Goal: Information Seeking & Learning: Check status

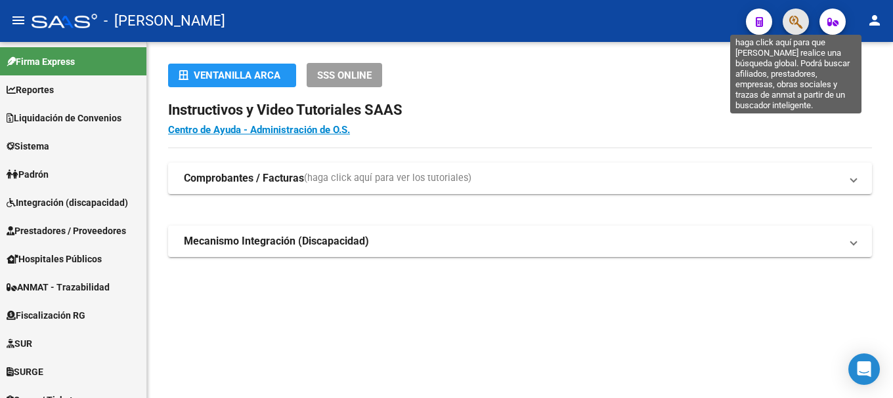
click at [792, 16] on icon "button" at bounding box center [795, 21] width 13 height 15
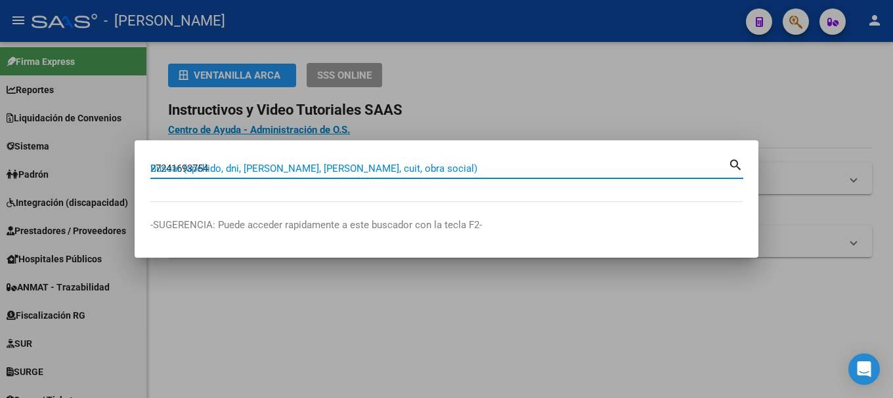
type input "27241693754"
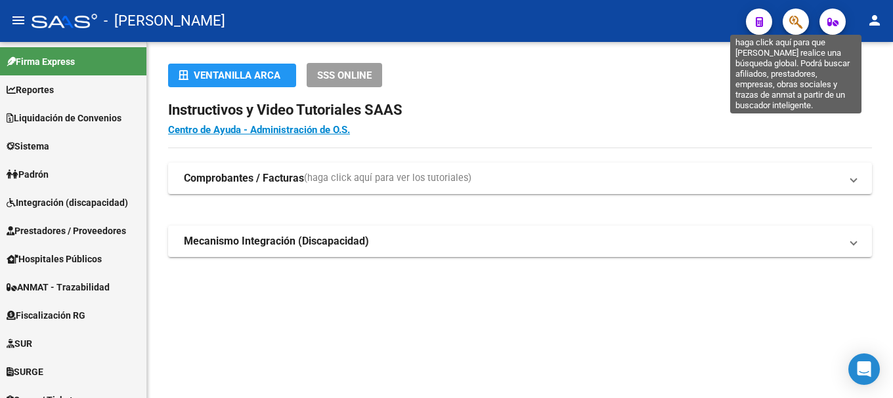
click at [791, 28] on icon "button" at bounding box center [795, 21] width 13 height 15
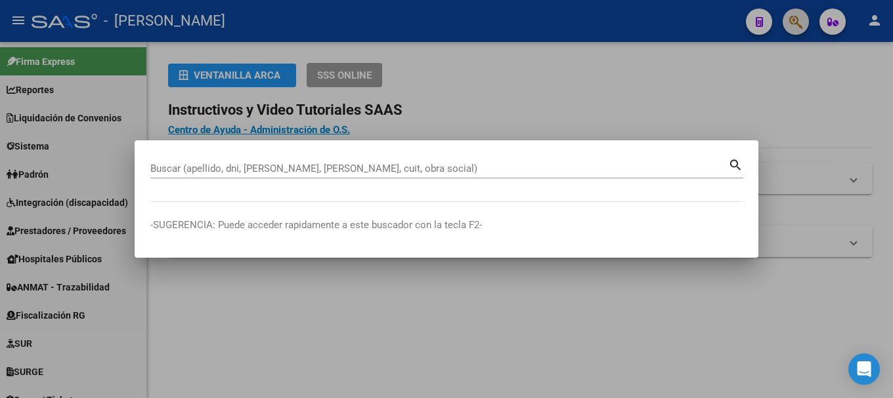
paste input "20183878434"
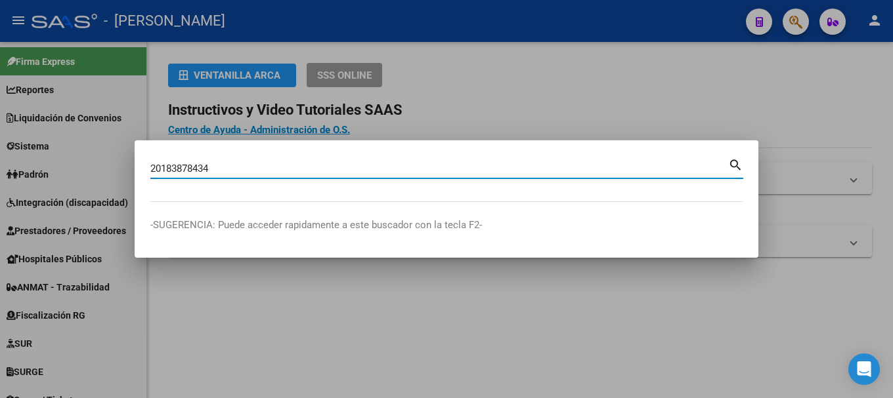
type input "20183878434"
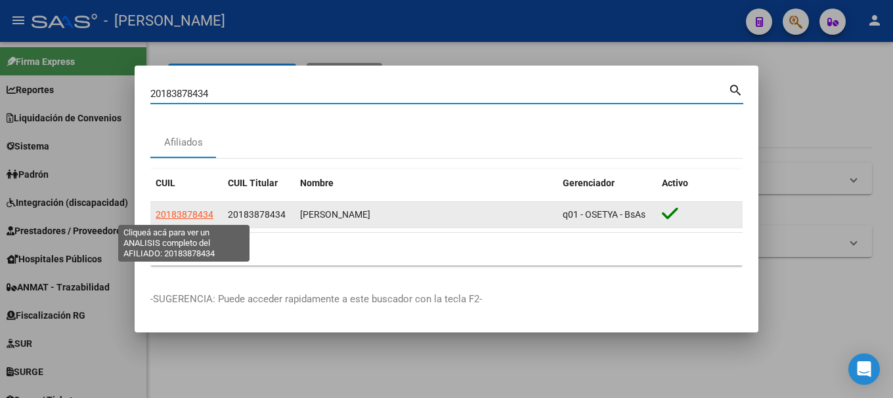
click at [200, 215] on span "20183878434" at bounding box center [185, 214] width 58 height 11
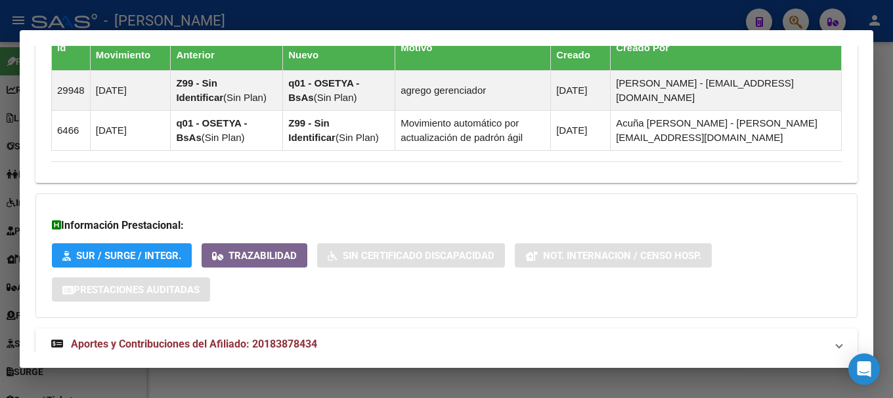
scroll to position [1010, 0]
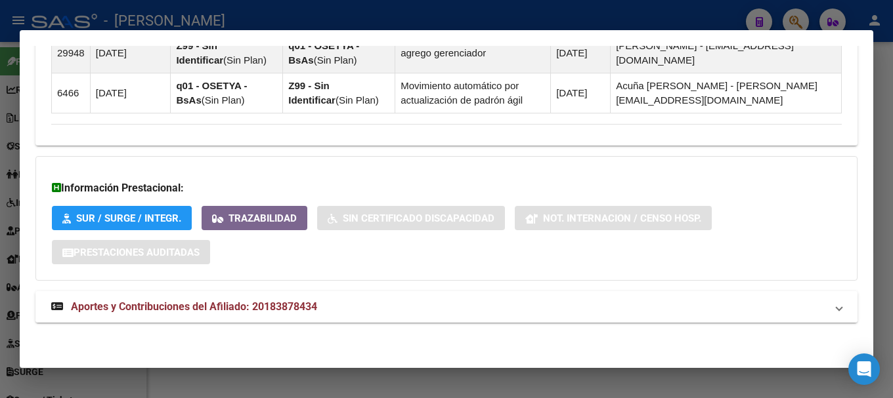
click at [369, 305] on mat-panel-title "Aportes y Contribuciones del Afiliado: 20183878434" at bounding box center [438, 307] width 775 height 16
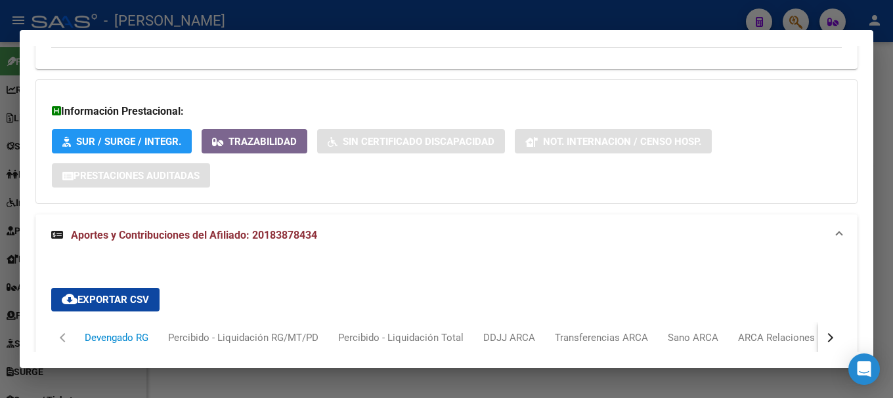
scroll to position [1340, 0]
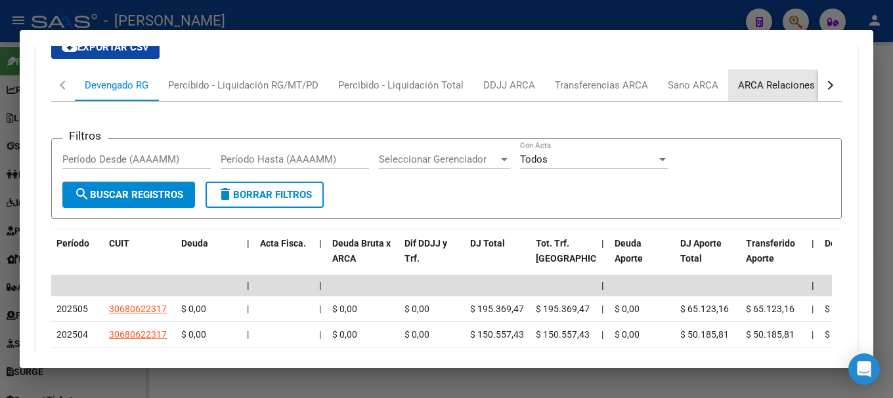
click at [771, 75] on div "ARCA Relaciones Laborales" at bounding box center [799, 86] width 142 height 32
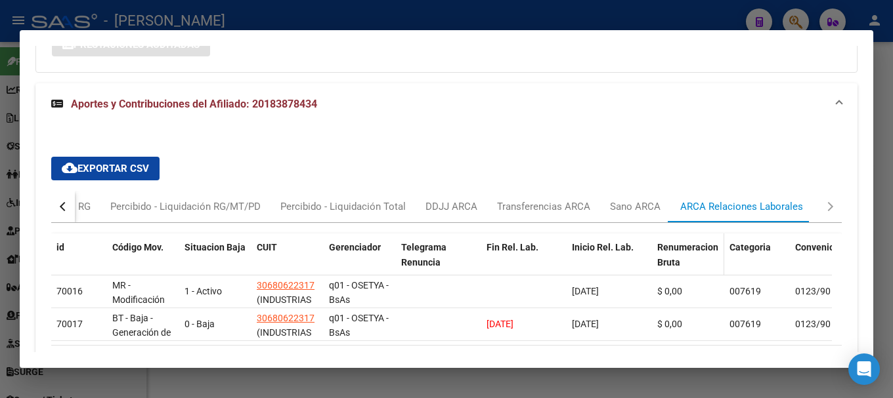
scroll to position [1279, 0]
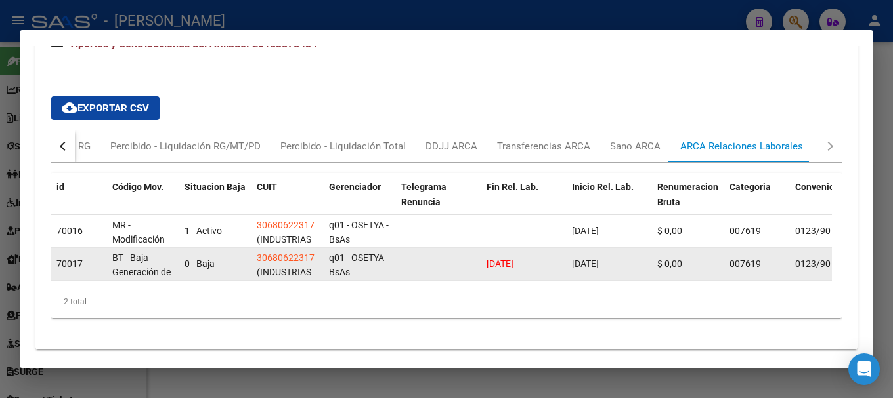
drag, startPoint x: 552, startPoint y: 262, endPoint x: 479, endPoint y: 269, distance: 73.9
click at [479, 269] on div "70017 BT - Baja - Generación de Clave 0 - Baja 30680622317 (INDUSTRIAS LEAR DE …" at bounding box center [866, 264] width 1631 height 33
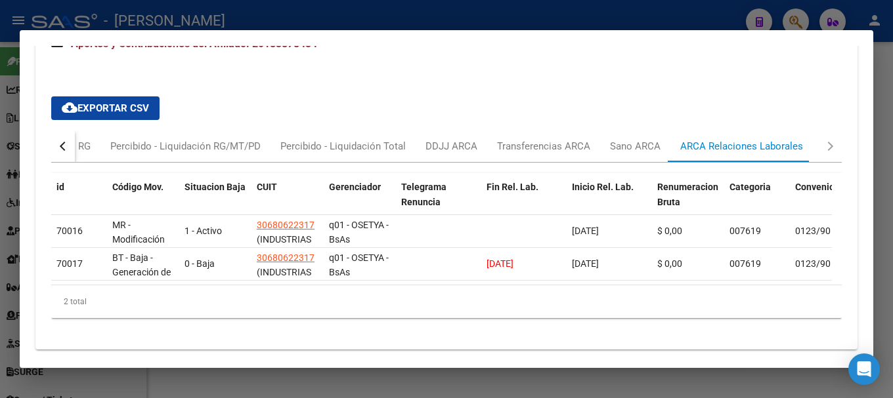
copy span "23/05/2025"
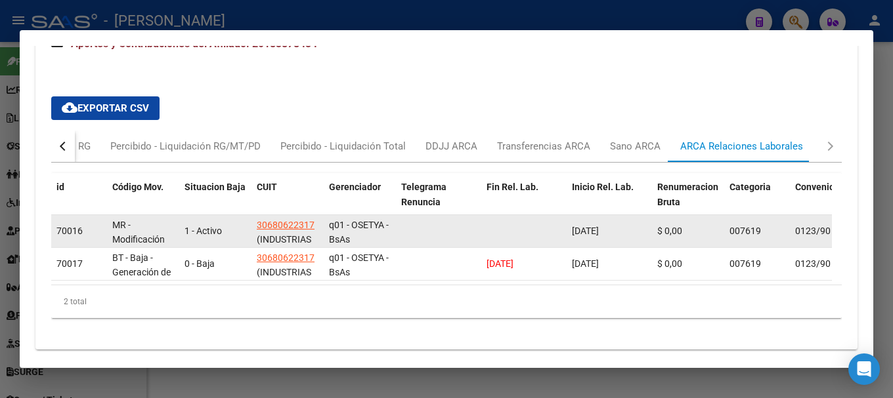
copy span "23/05/2025"
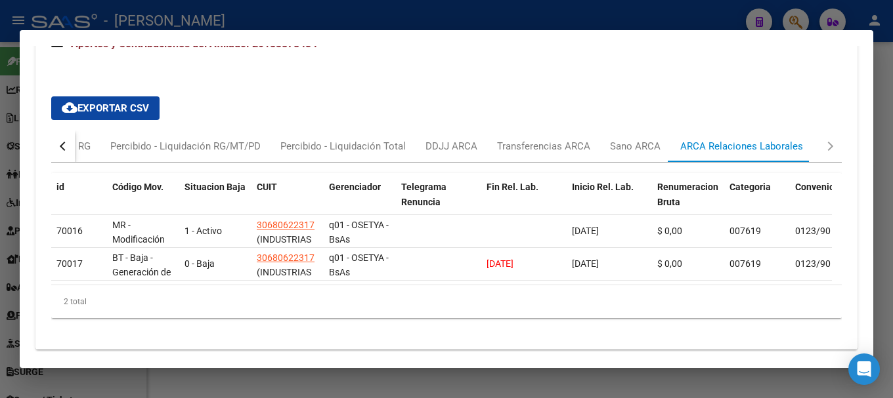
click at [385, 22] on div at bounding box center [446, 199] width 893 height 398
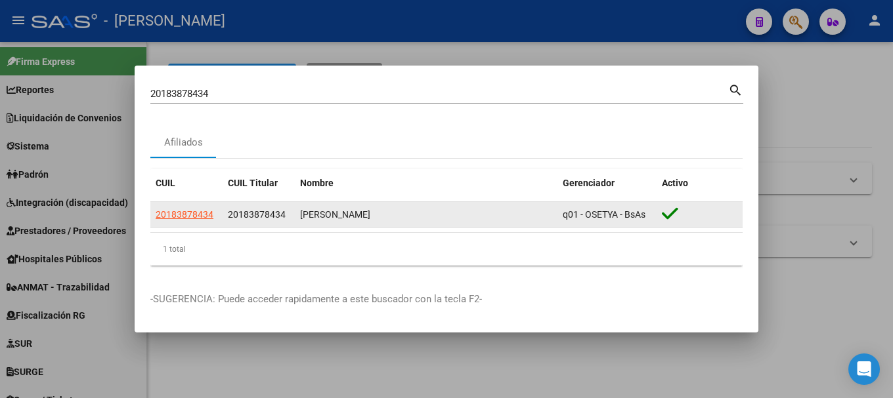
click at [243, 213] on span "20183878434" at bounding box center [257, 214] width 58 height 11
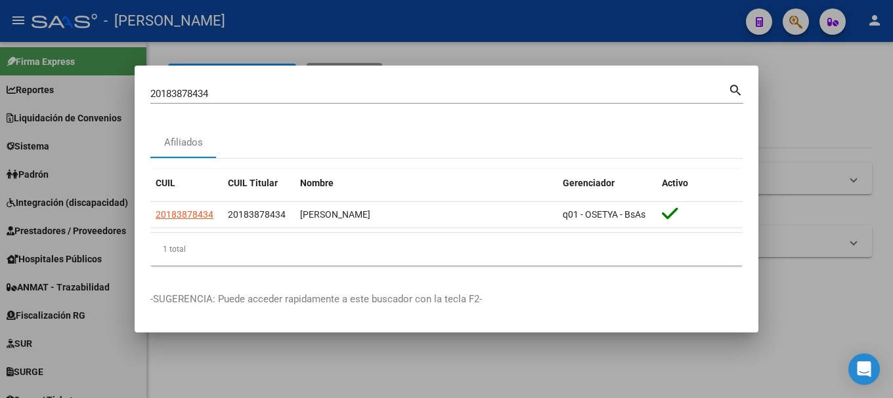
copy span "20183878434"
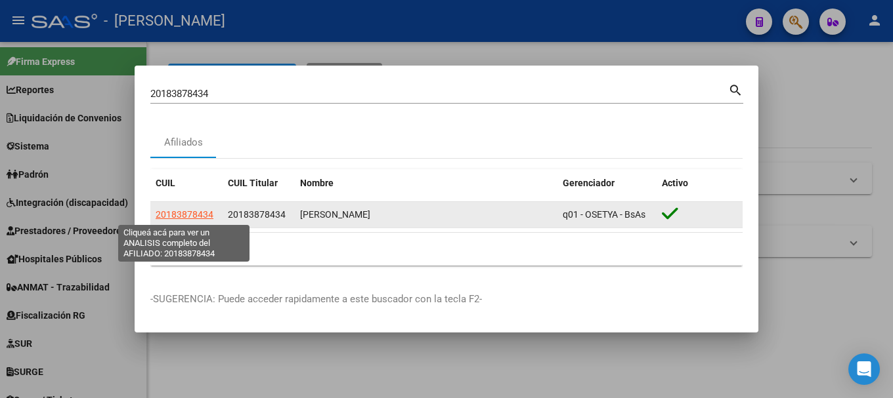
click at [204, 215] on span "20183878434" at bounding box center [185, 214] width 58 height 11
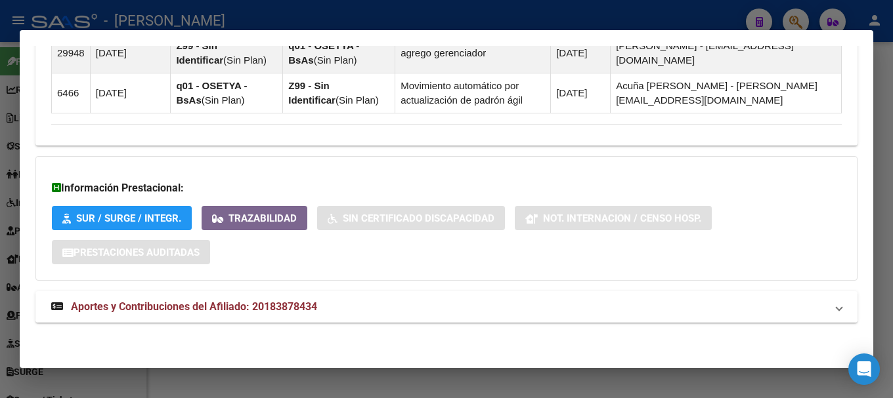
click at [373, 312] on mat-panel-title "Aportes y Contribuciones del Afiliado: 20183878434" at bounding box center [438, 307] width 775 height 16
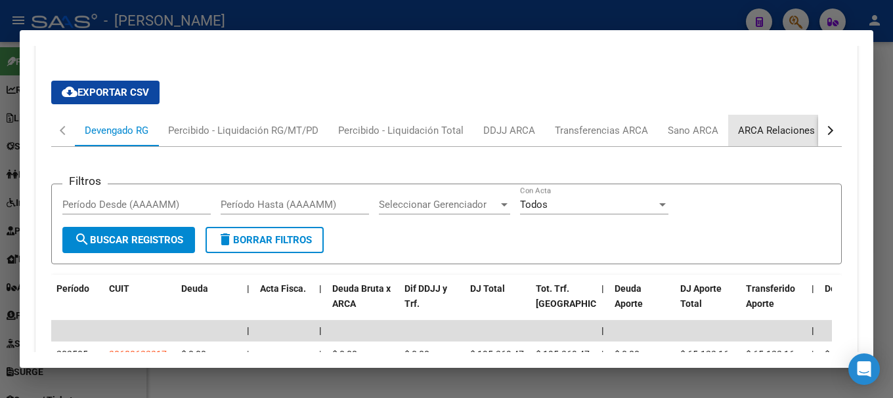
click at [789, 131] on div "ARCA Relaciones Laborales" at bounding box center [799, 130] width 123 height 14
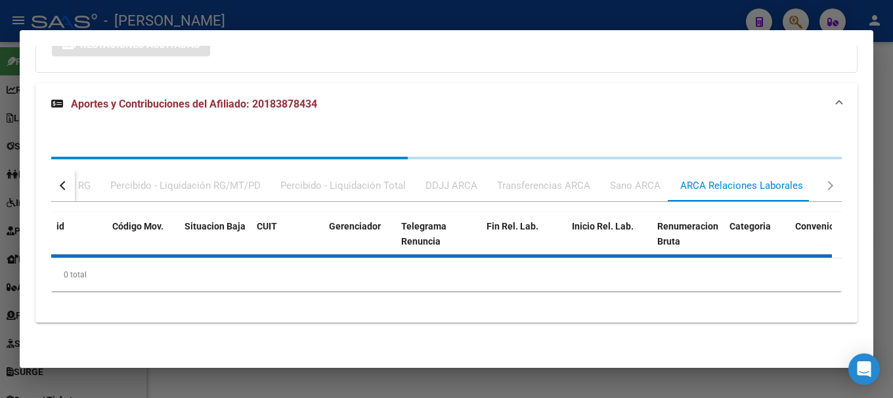
scroll to position [1294, 0]
